Goal: Information Seeking & Learning: Learn about a topic

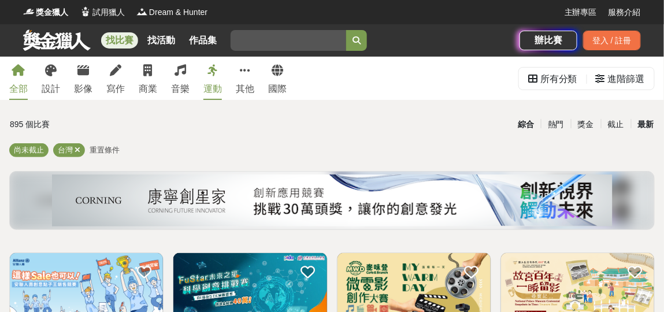
click at [647, 121] on div "最新" at bounding box center [646, 124] width 30 height 20
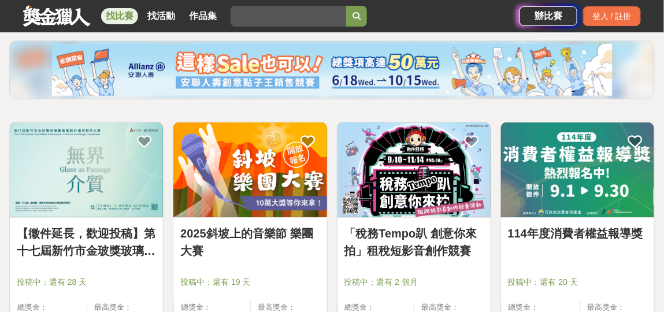
scroll to position [128, 0]
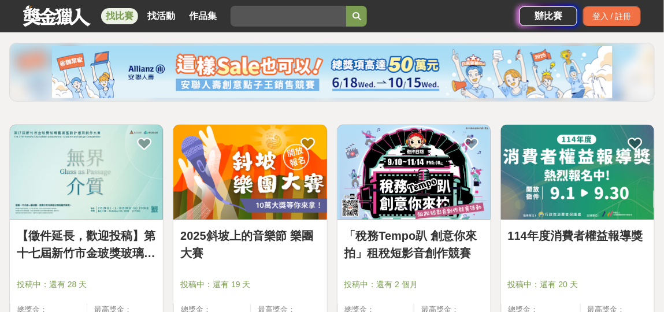
click at [98, 179] on img at bounding box center [86, 172] width 153 height 95
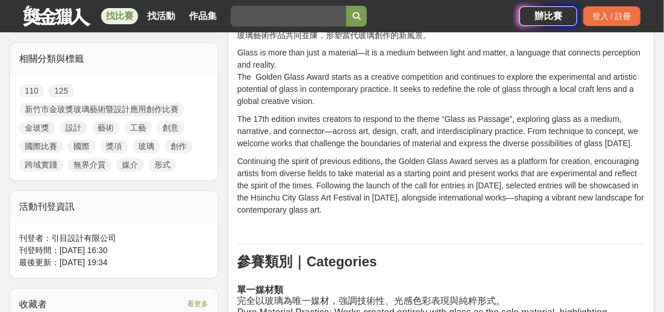
scroll to position [770, 0]
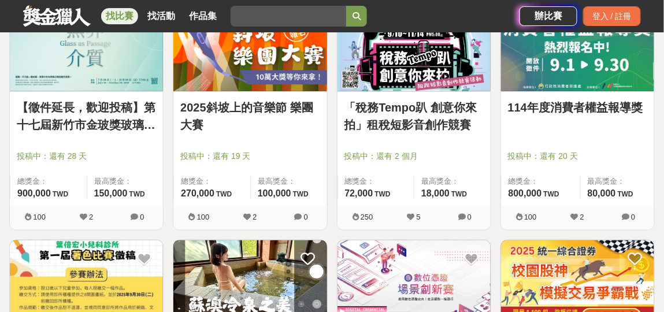
scroll to position [128, 0]
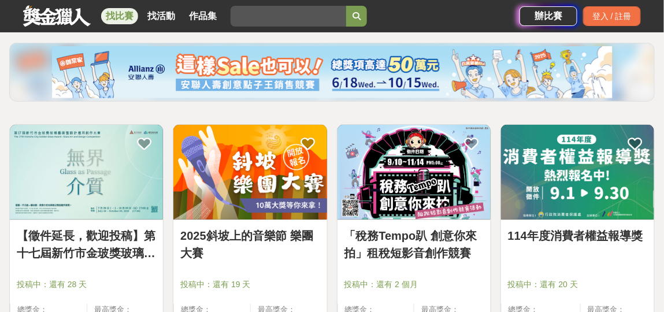
click at [590, 168] on img at bounding box center [577, 172] width 153 height 95
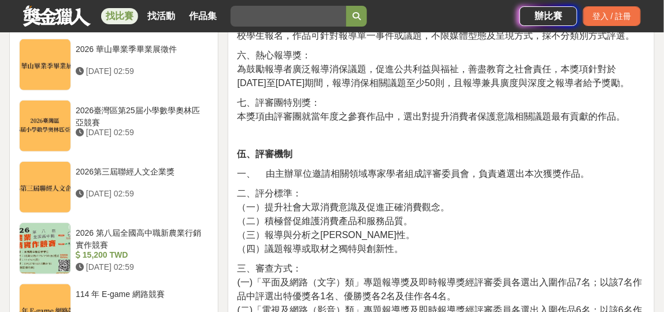
scroll to position [1284, 0]
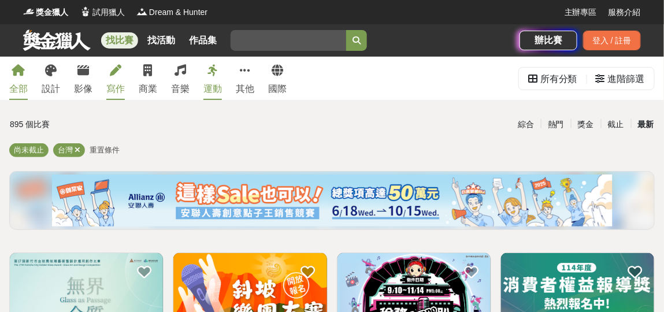
click at [120, 88] on div "寫作" at bounding box center [115, 89] width 18 height 14
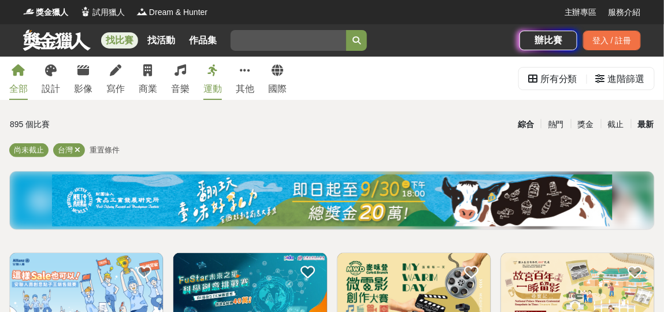
click at [649, 123] on div "最新" at bounding box center [646, 124] width 30 height 20
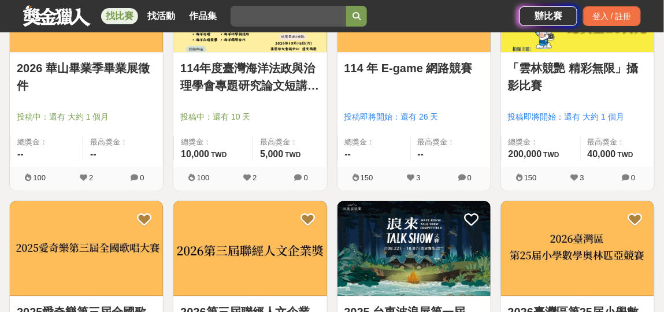
scroll to position [1155, 0]
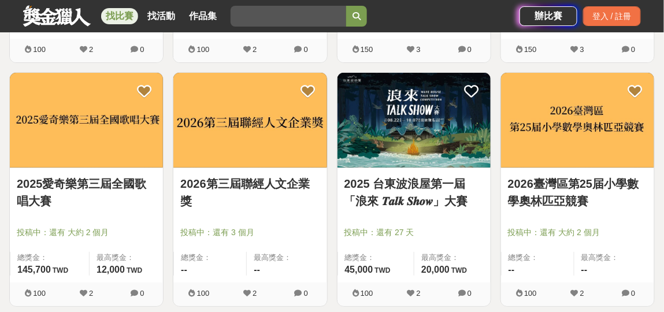
click at [241, 180] on link "2026第三屆聯經人文企業獎" at bounding box center [249, 192] width 139 height 35
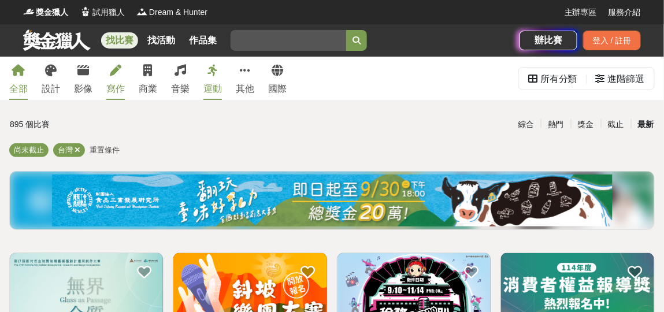
click at [118, 86] on div "寫作" at bounding box center [115, 89] width 18 height 14
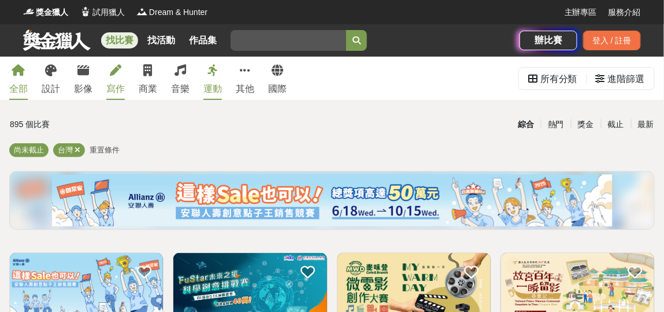
click at [118, 86] on div "寫作" at bounding box center [115, 89] width 18 height 14
click at [649, 120] on div "最新" at bounding box center [646, 124] width 30 height 20
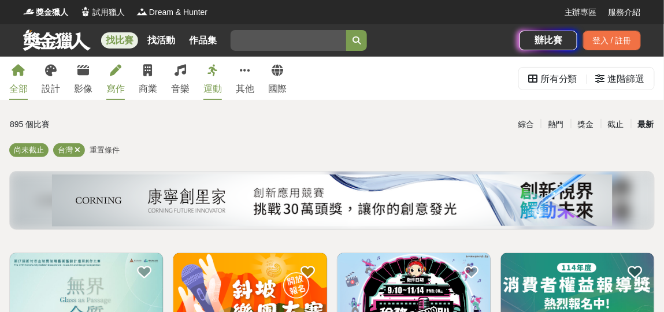
click at [119, 85] on div "寫作" at bounding box center [115, 89] width 18 height 14
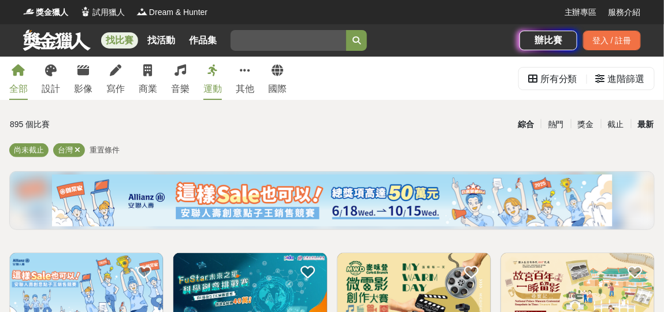
click at [649, 124] on div "最新" at bounding box center [646, 124] width 30 height 20
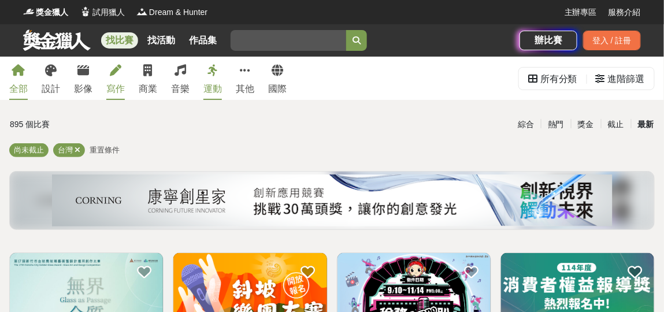
click at [117, 88] on div "寫作" at bounding box center [115, 89] width 18 height 14
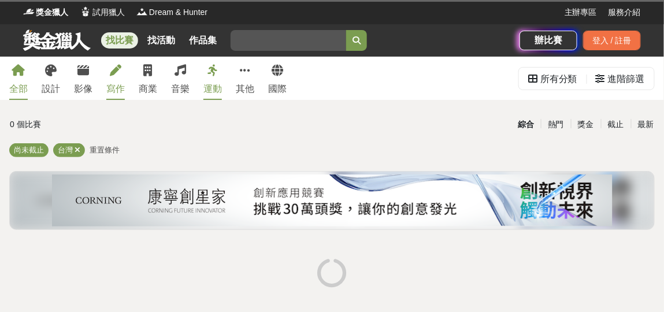
click at [117, 88] on div "寫作" at bounding box center [115, 89] width 18 height 14
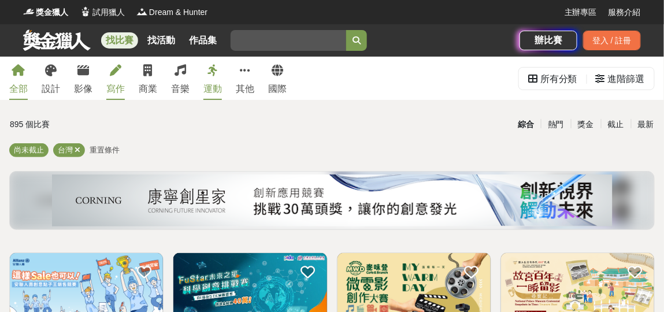
click at [117, 88] on div "寫作" at bounding box center [115, 89] width 18 height 14
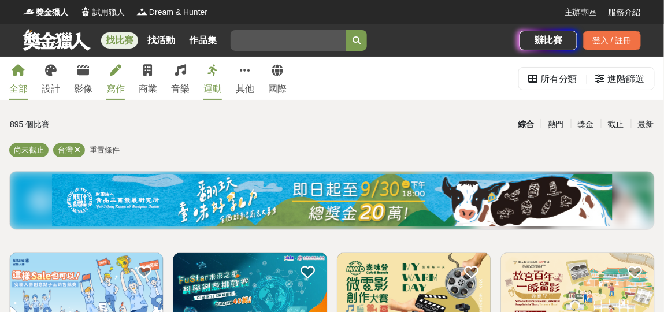
click at [117, 88] on div "寫作" at bounding box center [115, 89] width 18 height 14
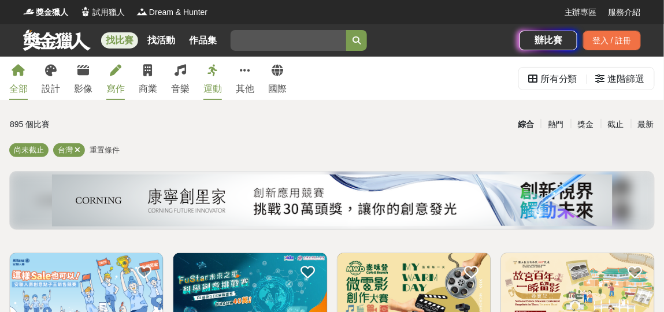
click at [117, 88] on div "寫作" at bounding box center [115, 89] width 18 height 14
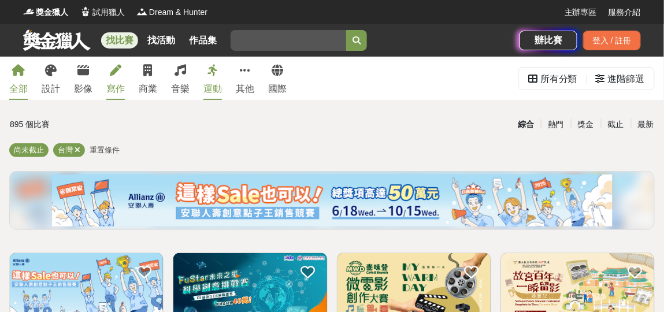
click at [116, 86] on div "寫作" at bounding box center [115, 89] width 18 height 14
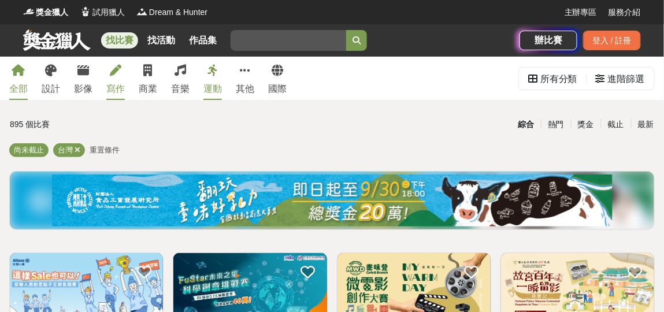
click at [116, 86] on div "寫作" at bounding box center [115, 89] width 18 height 14
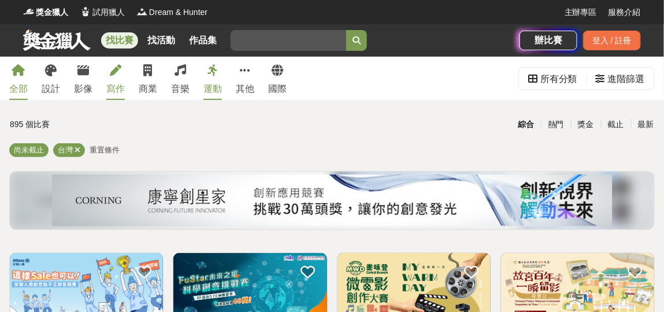
click at [116, 86] on div "寫作" at bounding box center [115, 89] width 18 height 14
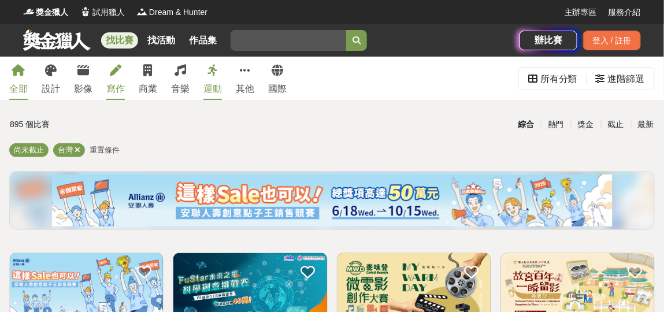
click at [116, 86] on div "寫作" at bounding box center [115, 89] width 18 height 14
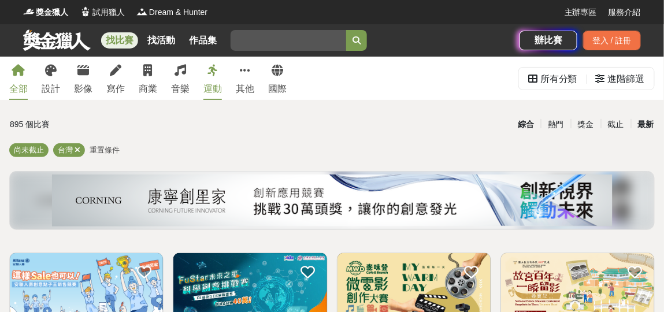
click at [643, 124] on div "最新" at bounding box center [646, 124] width 30 height 20
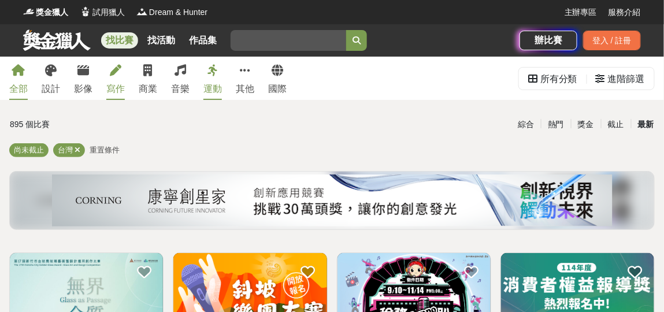
click at [117, 89] on div "寫作" at bounding box center [115, 89] width 18 height 14
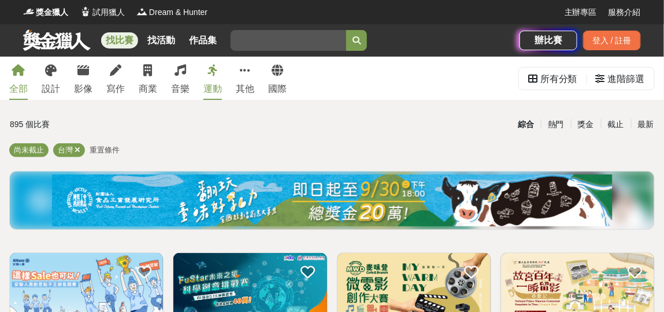
click at [216, 88] on div "運動" at bounding box center [212, 89] width 18 height 14
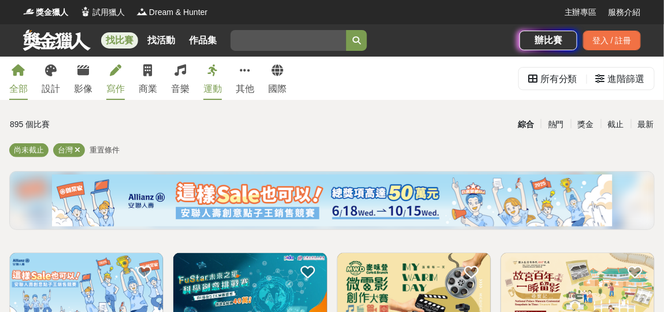
click at [113, 88] on div "寫作" at bounding box center [115, 89] width 18 height 14
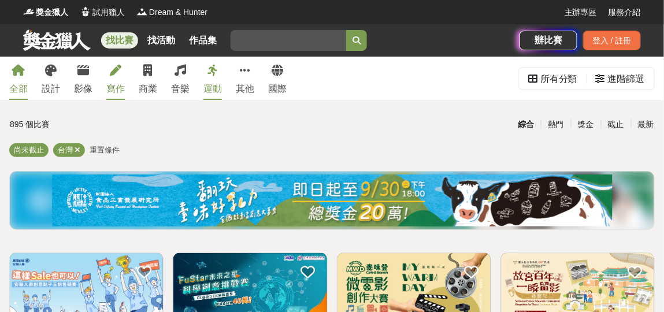
click at [113, 88] on div "寫作" at bounding box center [115, 89] width 18 height 14
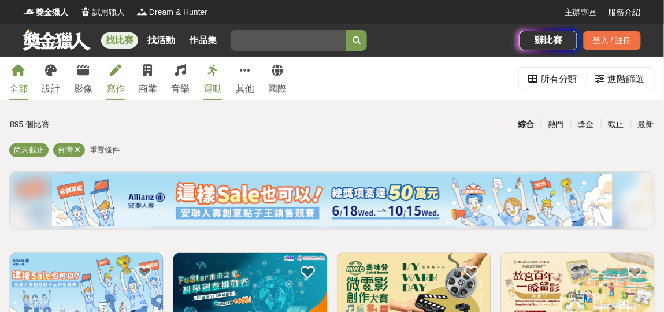
click at [113, 88] on div "寫作" at bounding box center [115, 89] width 18 height 14
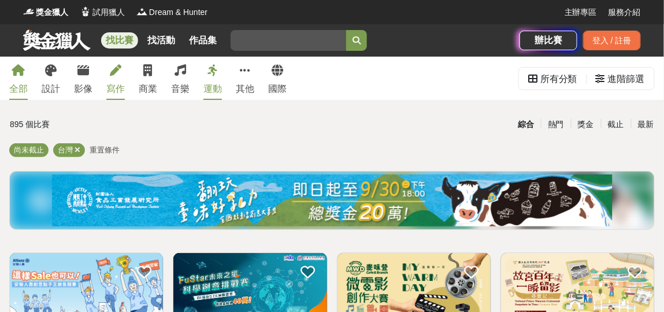
click at [113, 88] on div "寫作" at bounding box center [115, 89] width 18 height 14
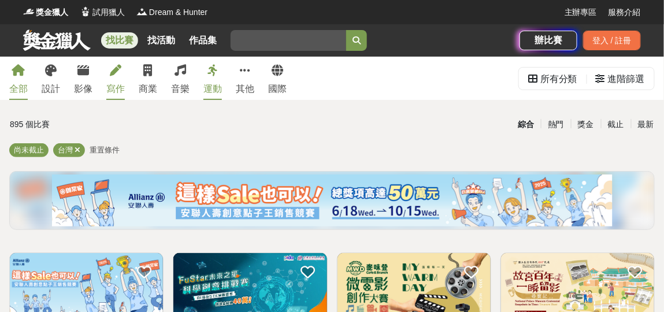
click at [115, 84] on div "寫作" at bounding box center [115, 89] width 18 height 14
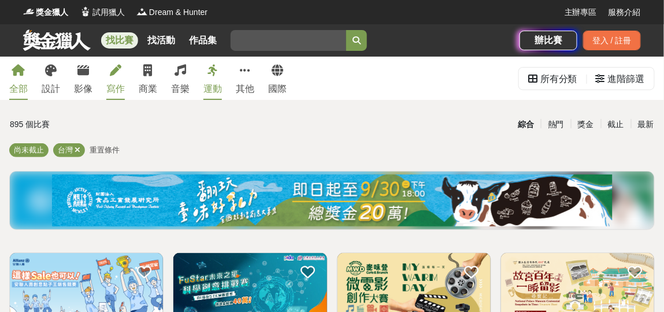
click at [116, 86] on div "寫作" at bounding box center [115, 89] width 18 height 14
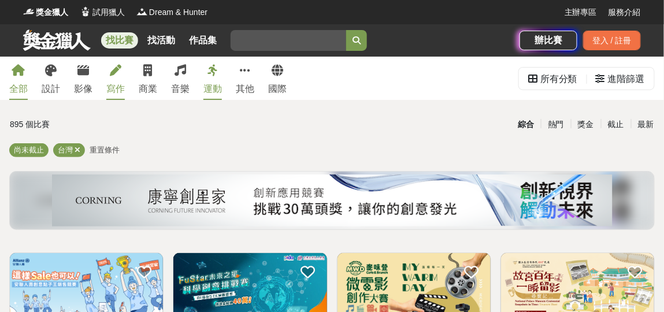
click at [118, 86] on div "寫作" at bounding box center [115, 89] width 18 height 14
click at [116, 72] on icon at bounding box center [116, 71] width 12 height 12
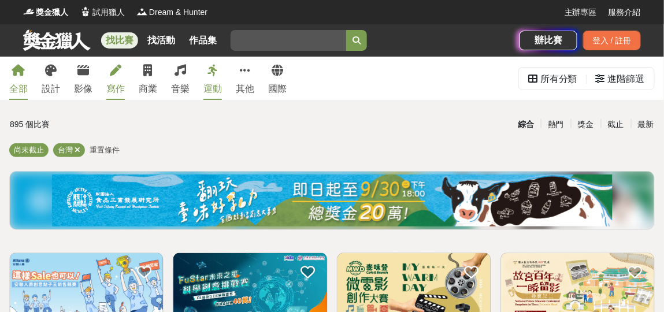
click at [117, 85] on div "寫作" at bounding box center [115, 89] width 18 height 14
click at [111, 87] on div "寫作" at bounding box center [115, 89] width 18 height 14
click at [116, 87] on div "寫作" at bounding box center [115, 89] width 18 height 14
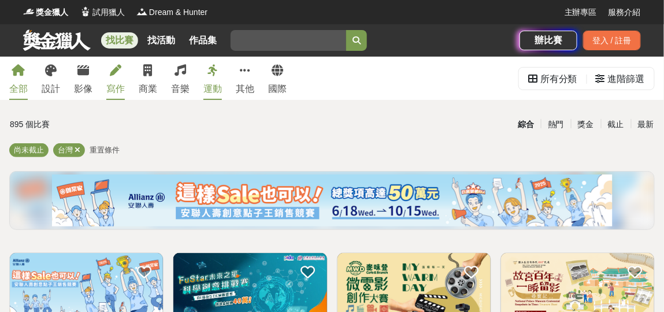
click at [120, 87] on div "寫作" at bounding box center [115, 89] width 18 height 14
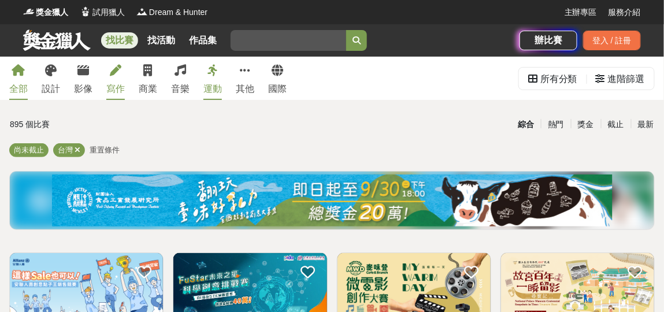
click at [117, 87] on div "寫作" at bounding box center [115, 89] width 18 height 14
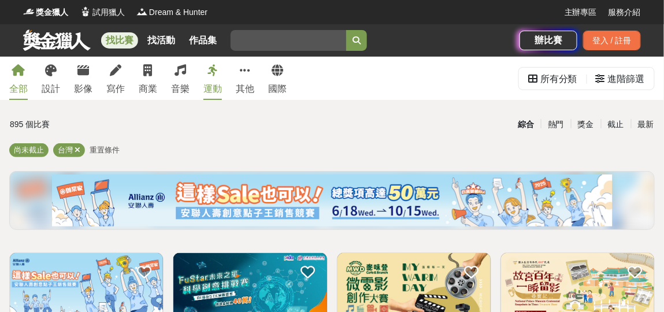
click at [105, 149] on span "重置條件" at bounding box center [105, 150] width 30 height 9
click at [75, 148] on icon at bounding box center [78, 150] width 6 height 8
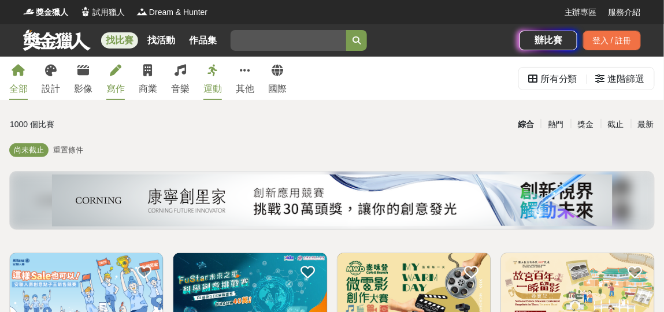
click at [114, 87] on div "寫作" at bounding box center [115, 89] width 18 height 14
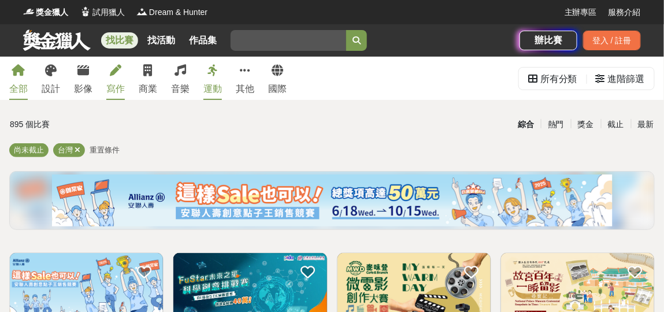
click at [115, 87] on div "寫作" at bounding box center [115, 89] width 18 height 14
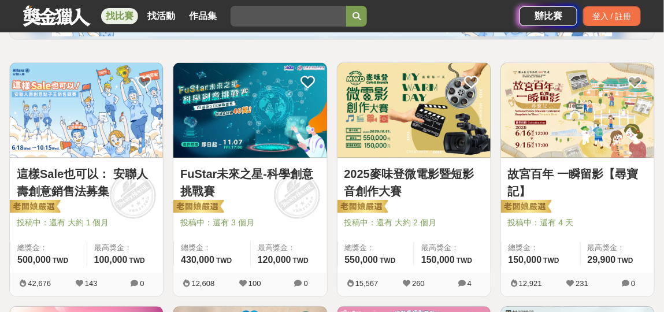
scroll to position [257, 0]
